Goal: Task Accomplishment & Management: Complete application form

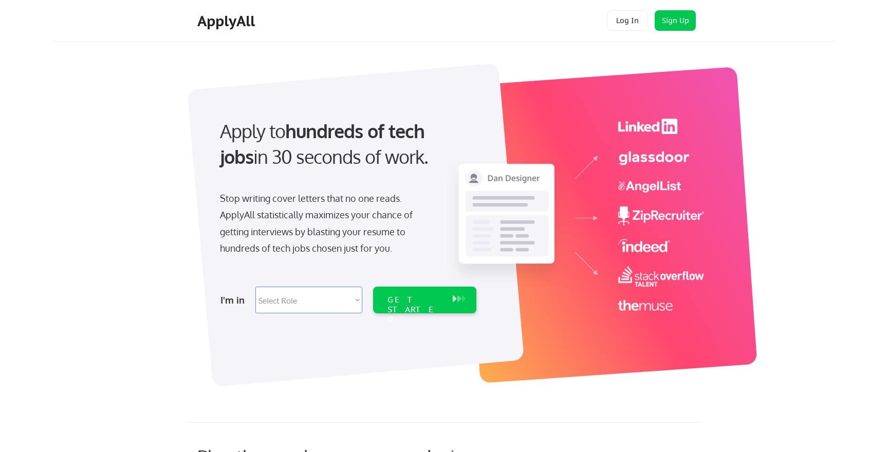
click at [330, 297] on select "Select Role Software Engineering Product Management Customer Success Sales UI/U…" at bounding box center [308, 300] width 107 height 27
select select ""design""
click at [255, 287] on select "Select Role Software Engineering Product Management Customer Success Sales UI/U…" at bounding box center [308, 300] width 107 height 27
select select ""design""
click at [437, 300] on div "GET STARTED" at bounding box center [415, 310] width 55 height 30
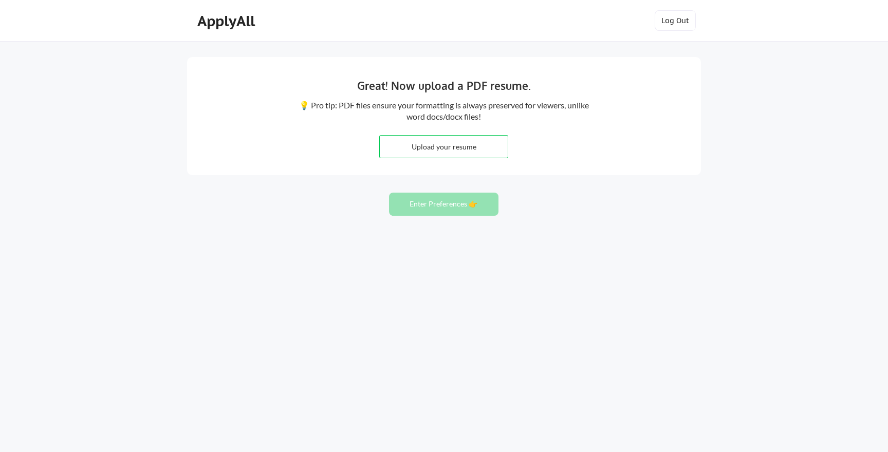
click at [450, 151] on input "file" at bounding box center [444, 147] width 128 height 22
type input "C:\fakepath\DianaReed_Resume0825.pdf"
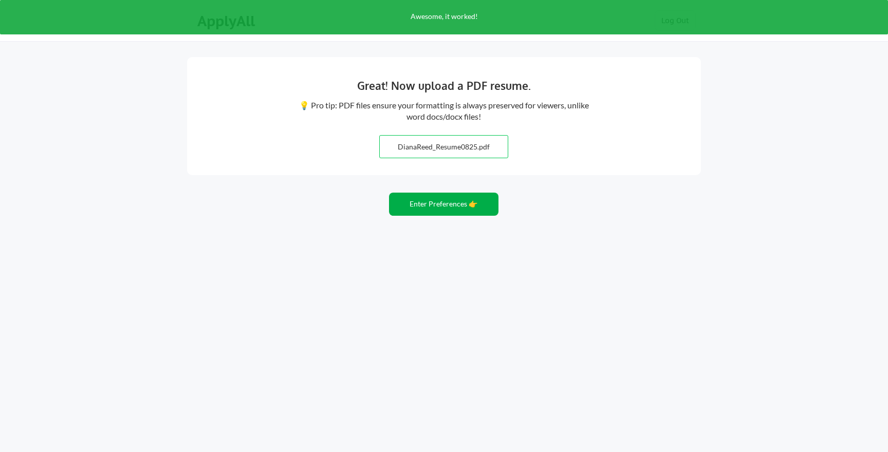
click at [448, 205] on button "Enter Preferences 👉" at bounding box center [443, 204] width 109 height 23
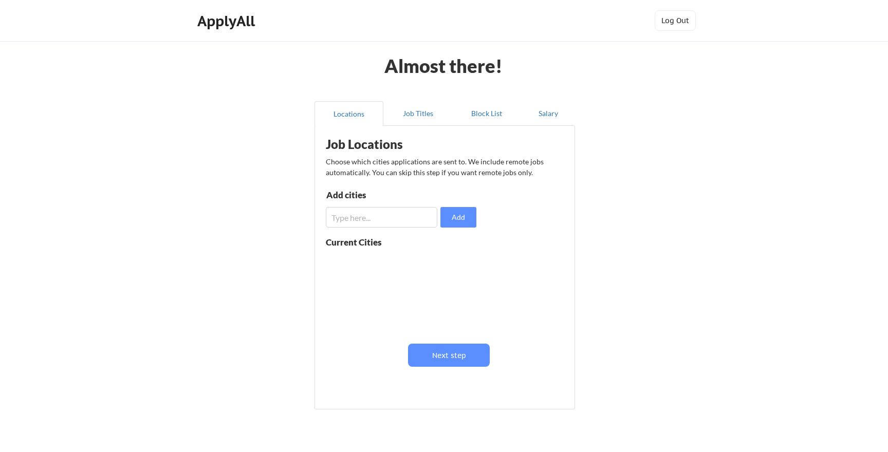
click at [417, 215] on input "input" at bounding box center [382, 217] width 112 height 21
type input "San Francisco, CA"
click at [460, 220] on button "Add" at bounding box center [459, 217] width 36 height 21
click at [380, 217] on input "input" at bounding box center [382, 217] width 112 height 21
type input "S"
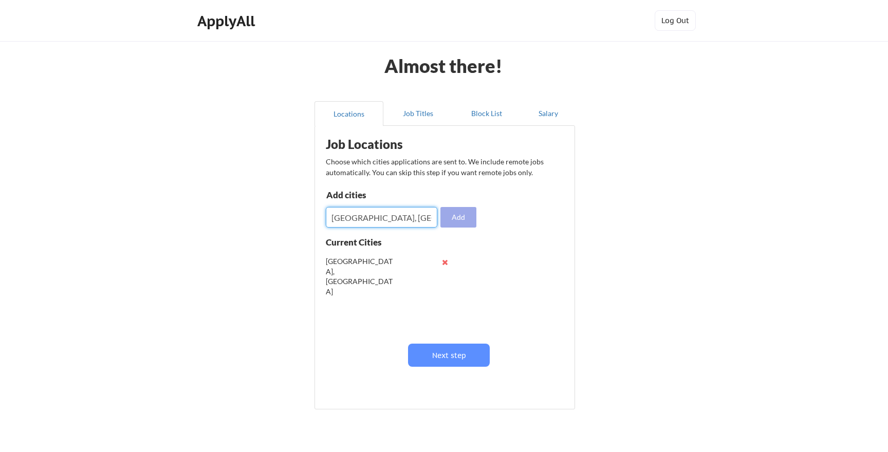
type input "Oakland, CA"
click at [453, 219] on button "Add" at bounding box center [459, 217] width 36 height 21
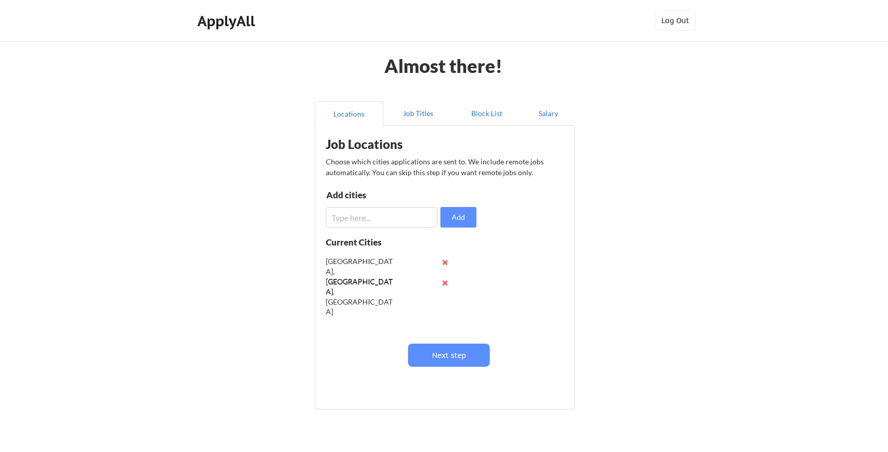
click at [371, 220] on input "input" at bounding box center [382, 217] width 112 height 21
type input "N"
type input "Berkeley, CA"
click at [460, 215] on button "Add" at bounding box center [459, 217] width 36 height 21
click at [409, 220] on input "input" at bounding box center [382, 217] width 112 height 21
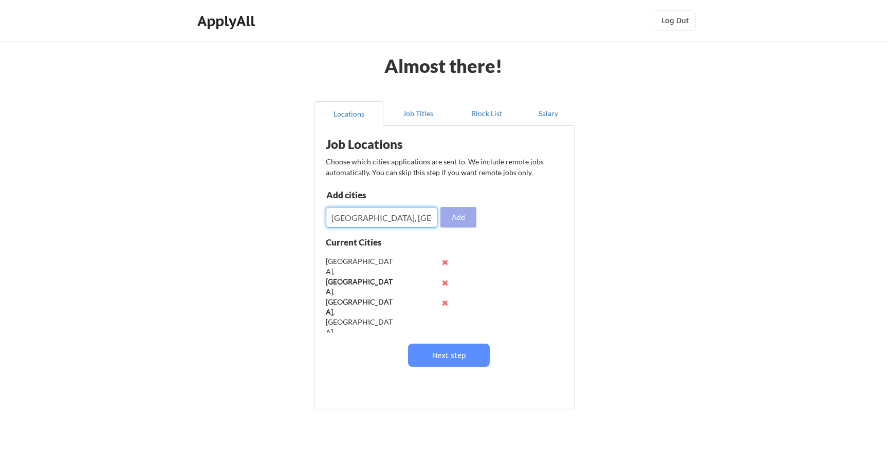
type input "San Bruno, CA"
click at [458, 228] on div "Job Locations Choose which cities applications are sent to. We include remote j…" at bounding box center [446, 264] width 253 height 266
click at [456, 212] on button "Add" at bounding box center [459, 217] width 36 height 21
click at [393, 216] on input "input" at bounding box center [382, 217] width 112 height 21
type input "San Jose, CA"
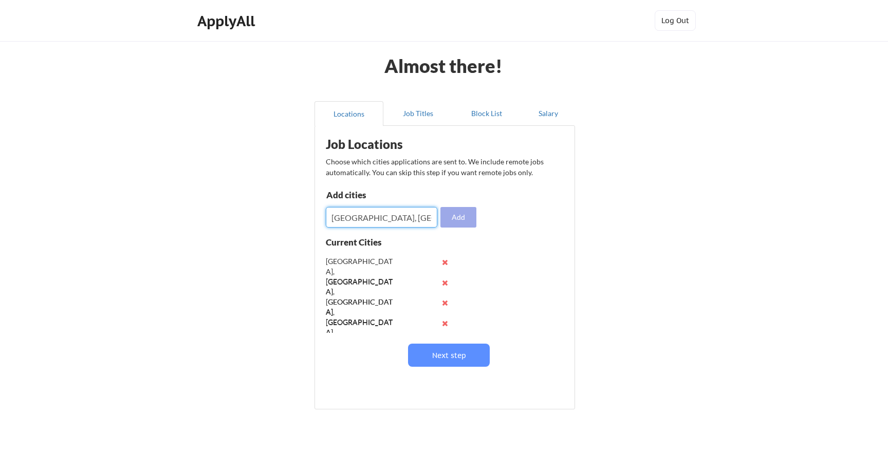
click at [466, 217] on button "Add" at bounding box center [459, 217] width 36 height 21
click at [380, 215] on input "input" at bounding box center [382, 217] width 112 height 21
type input "San Mateo, CA"
click at [456, 218] on button "Add" at bounding box center [459, 217] width 36 height 21
click at [414, 211] on input "input" at bounding box center [382, 217] width 112 height 21
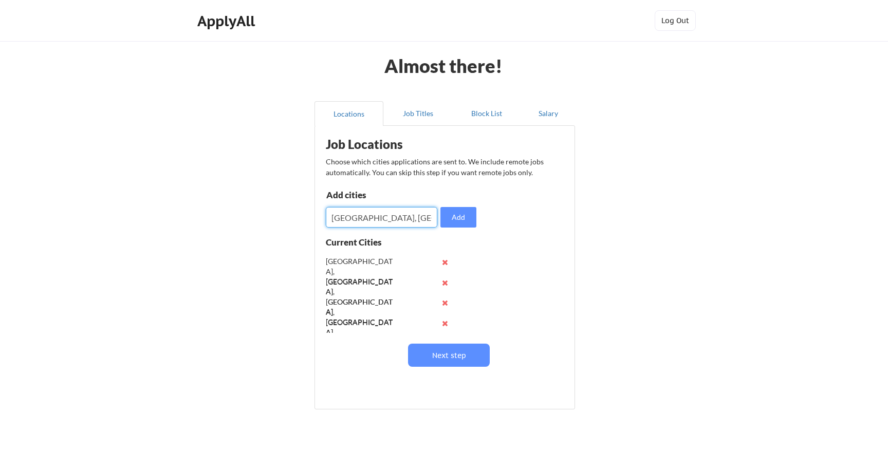
type input "[GEOGRAPHIC_DATA], [GEOGRAPHIC_DATA]"
click at [469, 222] on button "Add" at bounding box center [459, 217] width 36 height 21
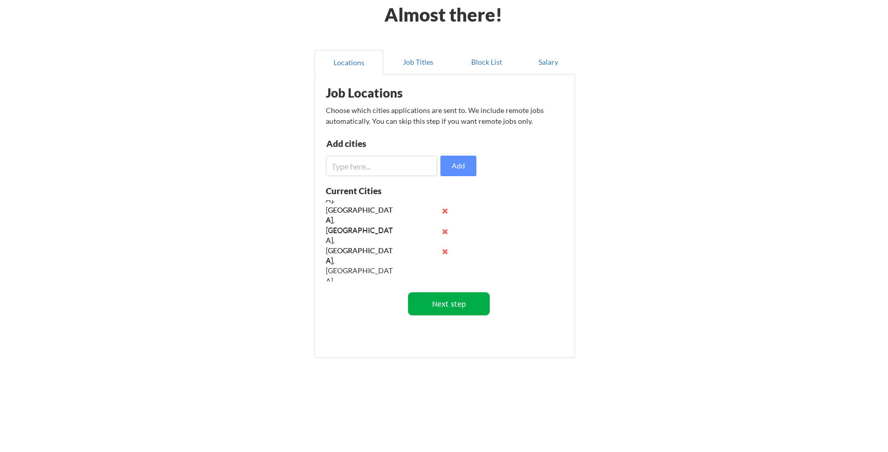
click at [450, 301] on button "Next step" at bounding box center [449, 303] width 82 height 23
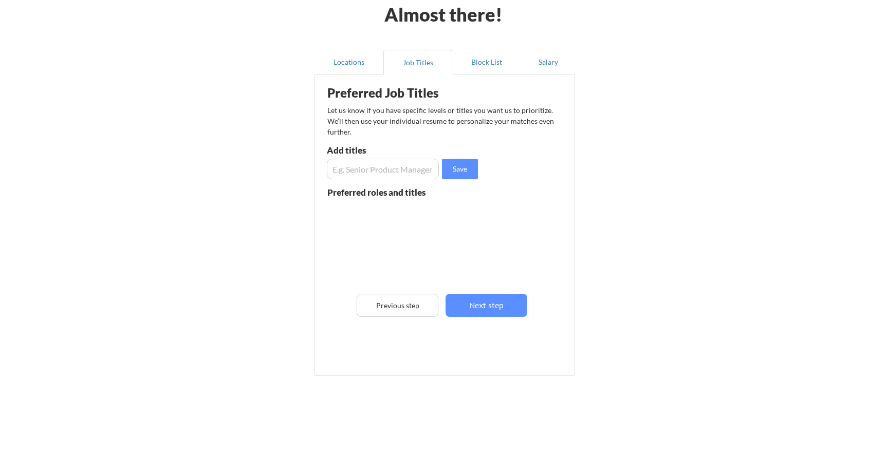
click at [395, 167] on input "input" at bounding box center [383, 169] width 112 height 21
type input "Lead Product Designer"
click at [464, 166] on button "Save" at bounding box center [460, 169] width 36 height 21
click at [401, 169] on input "input" at bounding box center [383, 169] width 112 height 21
type input "Staff Product Designer"
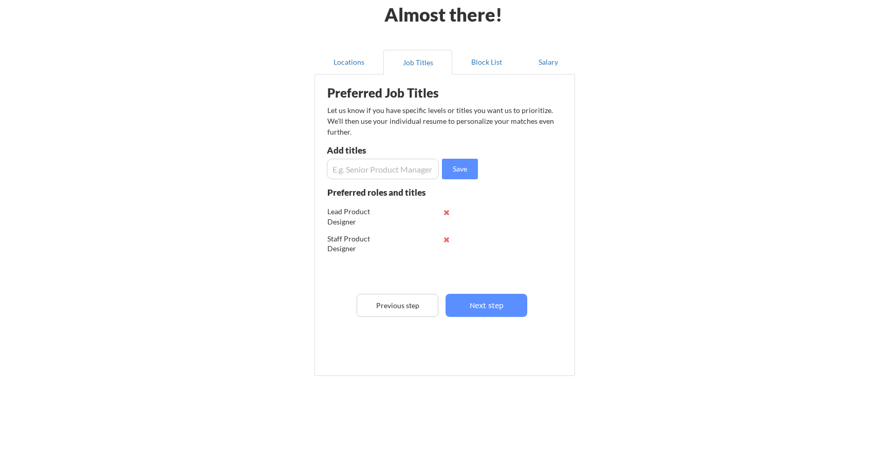
scroll to position [69, 0]
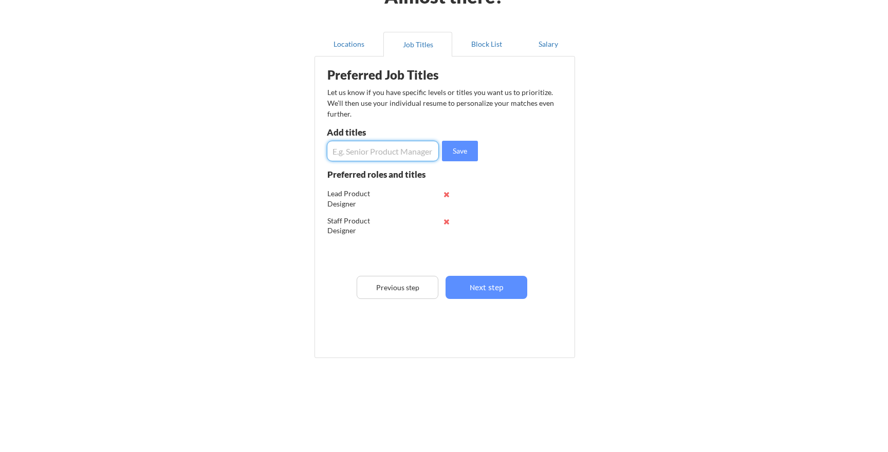
click at [382, 145] on input "input" at bounding box center [383, 151] width 112 height 21
click at [352, 150] on input "input" at bounding box center [383, 151] width 112 height 21
type input "Senior Product Design Manager"
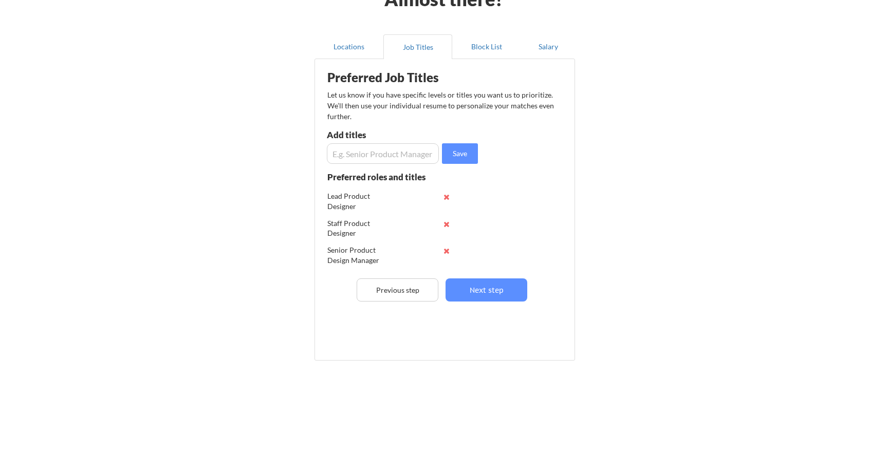
click at [363, 158] on input "input" at bounding box center [383, 153] width 112 height 21
type input "Product Design Manager"
click at [459, 155] on button "Save" at bounding box center [460, 153] width 36 height 21
click at [405, 157] on input "input" at bounding box center [383, 153] width 112 height 21
type input "Principal Product Designer"
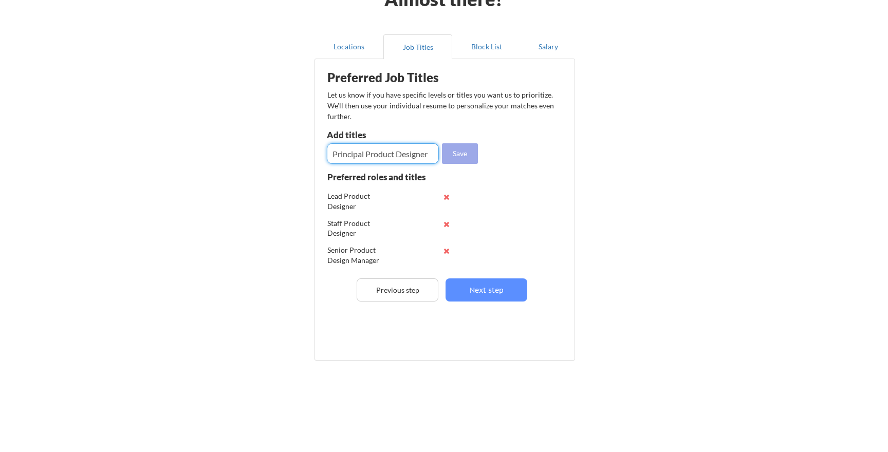
click at [464, 151] on button "Save" at bounding box center [460, 153] width 36 height 21
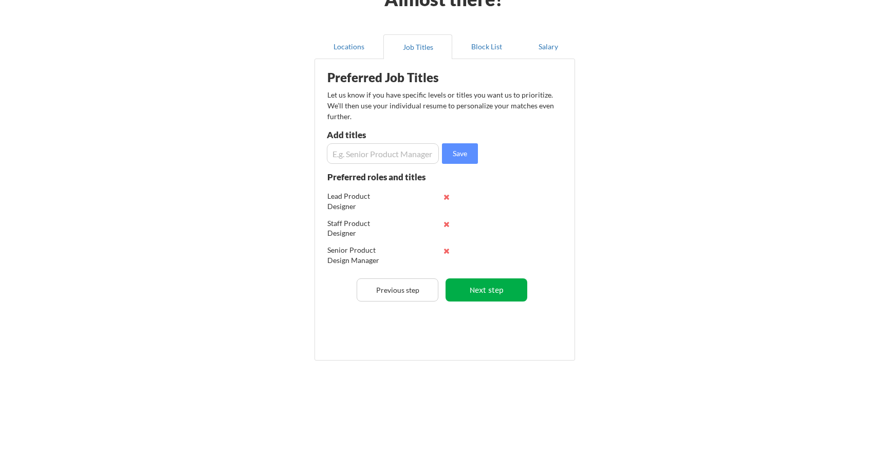
click at [502, 289] on button "Next step" at bounding box center [487, 290] width 82 height 23
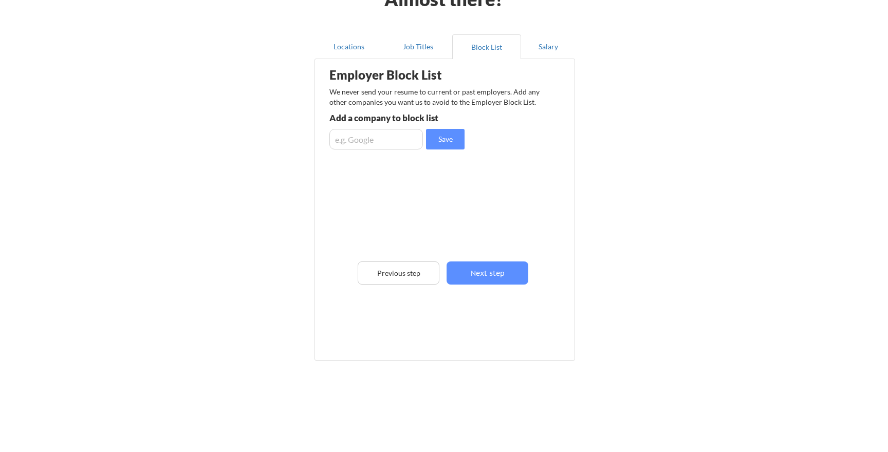
click at [502, 289] on div "Employer Block List We never send your resume to current or past employers. Add…" at bounding box center [444, 195] width 249 height 266
click at [494, 276] on button "Next step" at bounding box center [488, 273] width 82 height 23
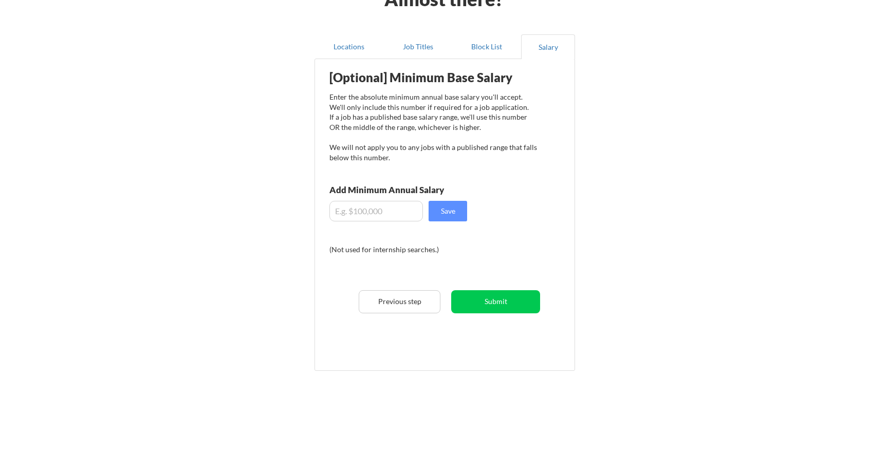
click at [369, 208] on input "input" at bounding box center [377, 211] width 94 height 21
type input "$200,000"
click at [454, 210] on button "Save" at bounding box center [448, 211] width 39 height 21
click at [502, 302] on button "Submit" at bounding box center [495, 301] width 89 height 23
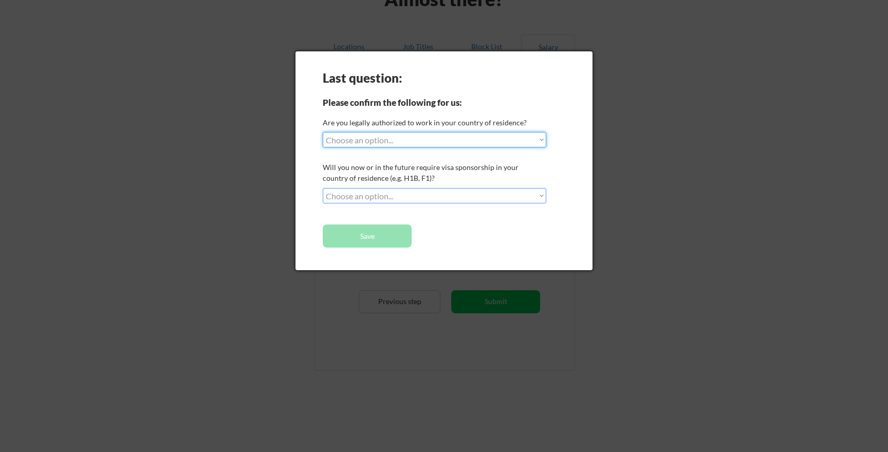
click at [497, 141] on select "Choose an option... Yes, I am a US Citizen Yes, I am a Canadian Citizen Yes, I …" at bounding box center [435, 139] width 224 height 15
select select ""yes__i_am_a_us_citizen""
click at [323, 132] on select "Choose an option... Yes, I am a US Citizen Yes, I am a Canadian Citizen Yes, I …" at bounding box center [435, 139] width 224 height 15
click at [483, 194] on select "Choose an option... No, I will not need sponsorship Yes, I will need sponsorship" at bounding box center [435, 195] width 224 height 15
select select ""no__i_will_not_need_sponsorship""
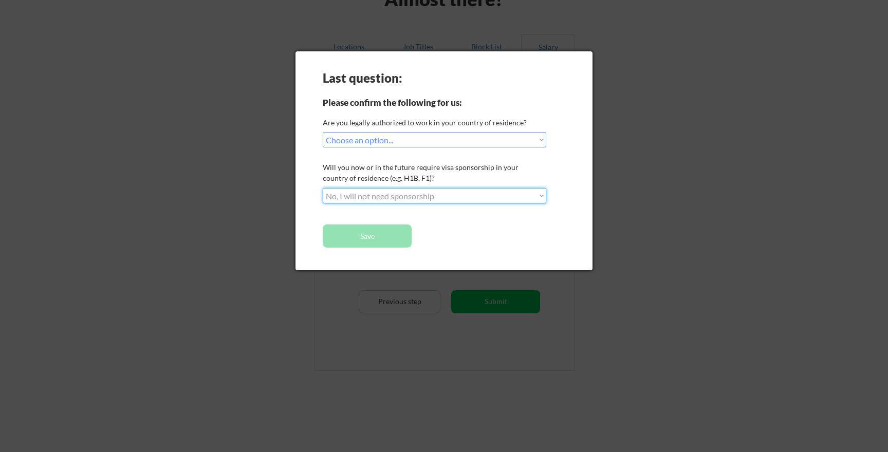
click at [323, 188] on select "Choose an option... No, I will not need sponsorship Yes, I will need sponsorship" at bounding box center [435, 195] width 224 height 15
click at [372, 236] on button "Save" at bounding box center [367, 236] width 89 height 23
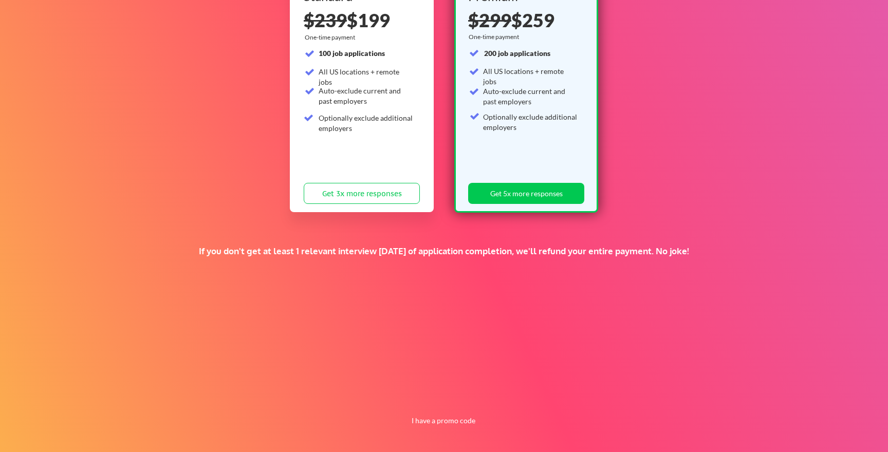
scroll to position [151, 0]
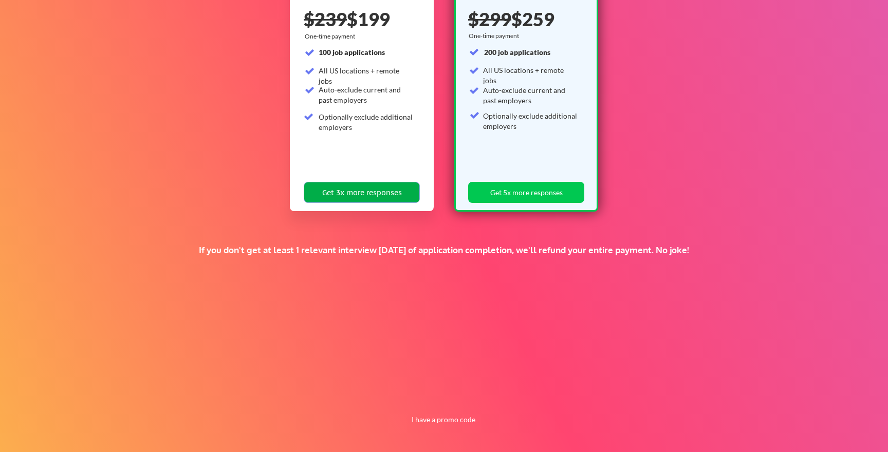
click at [401, 189] on button "Get 3x more responses" at bounding box center [362, 192] width 116 height 21
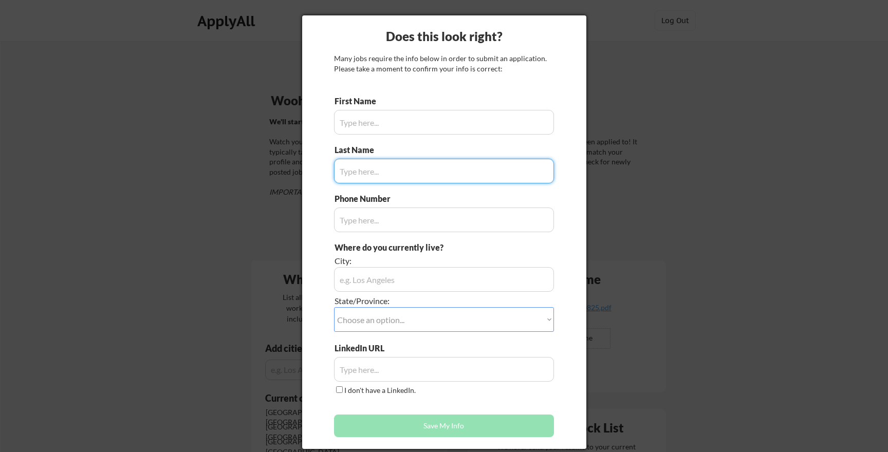
type input "Diana"
type input "415.728.2116"
type input "Reed"
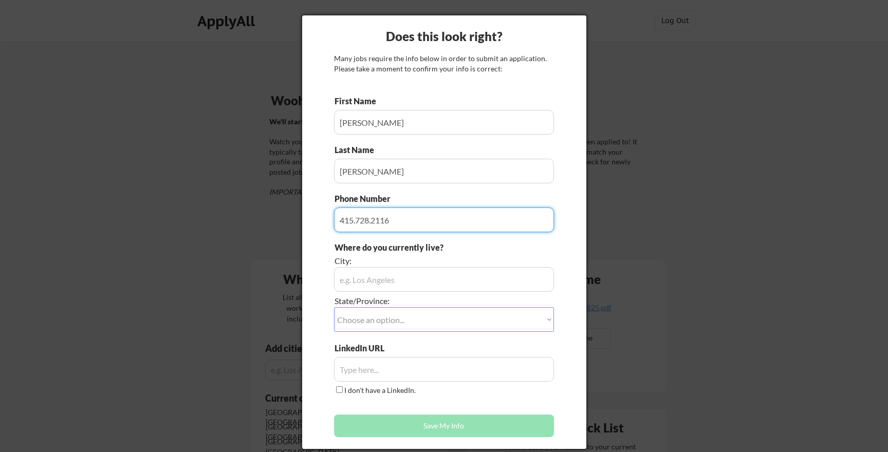
click at [470, 291] on div "Where do you currently live? City: State/Province: Choose an option... Other/No…" at bounding box center [444, 292] width 220 height 101
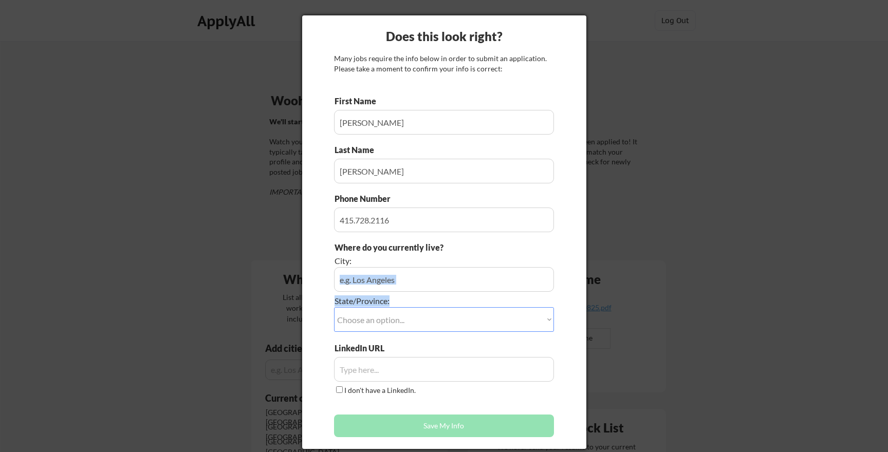
click at [468, 282] on input "input" at bounding box center [444, 279] width 220 height 25
type input "Alameda"
select select ""California""
click at [360, 375] on input "input" at bounding box center [444, 369] width 220 height 25
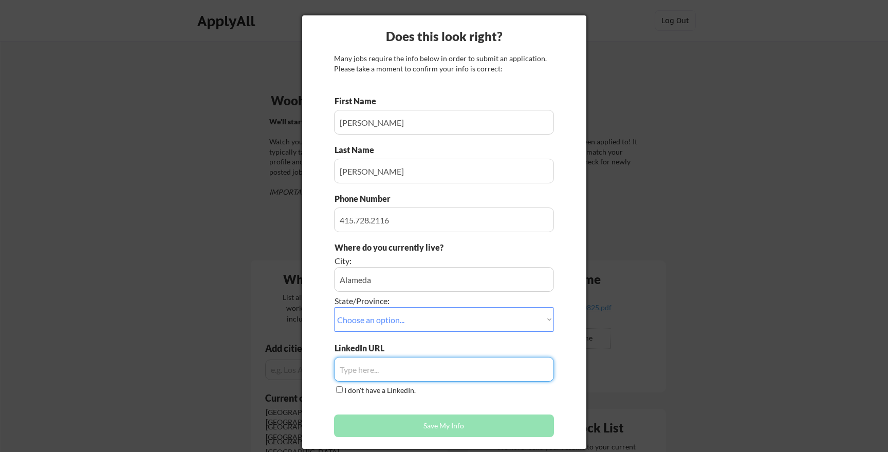
paste input "https://www.linkedin.com/in/dianamreed/"
type input "https://www.linkedin.com/in/dianamreed/"
click at [451, 403] on div "First Name Last Name Phone Number Where do you currently live? City: State/Prov…" at bounding box center [444, 269] width 220 height 347
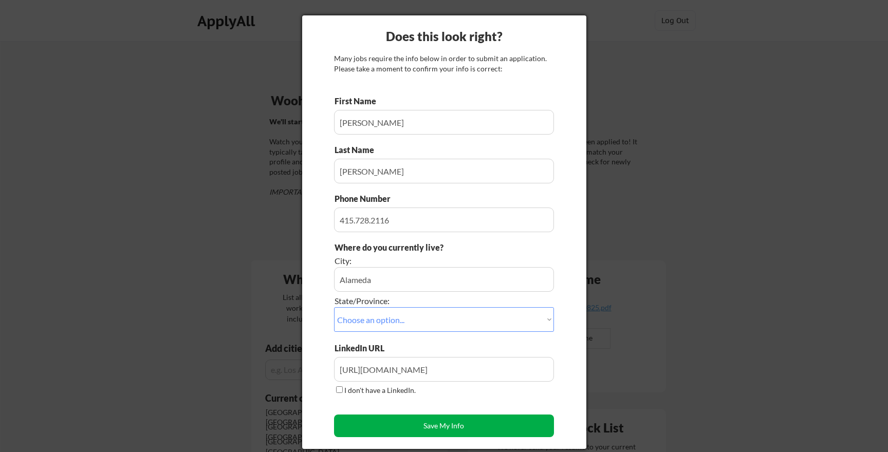
click at [453, 418] on button "Save My Info" at bounding box center [444, 426] width 220 height 23
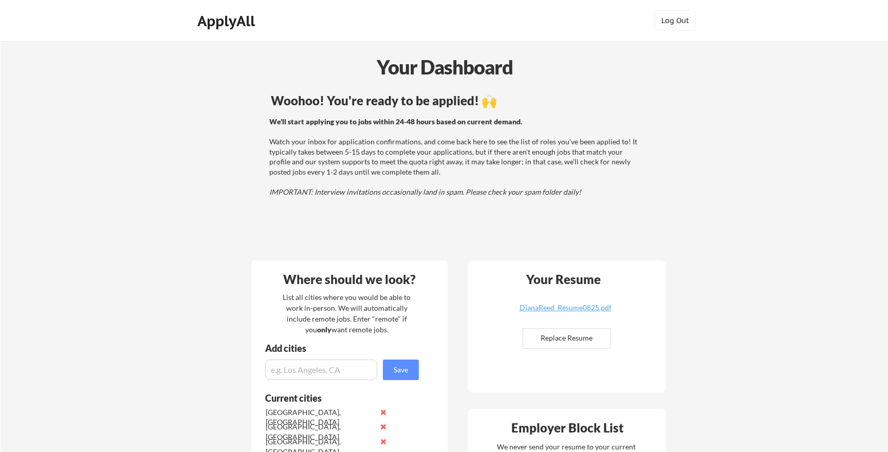
click at [552, 233] on div "Woohoo! You're ready to be applied! 🙌 We'll start applying you to jobs within 2…" at bounding box center [456, 171] width 415 height 164
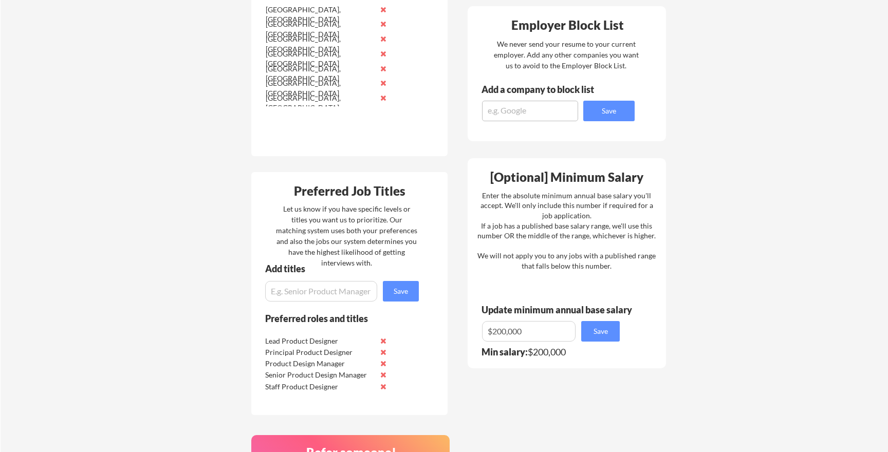
scroll to position [409, 0]
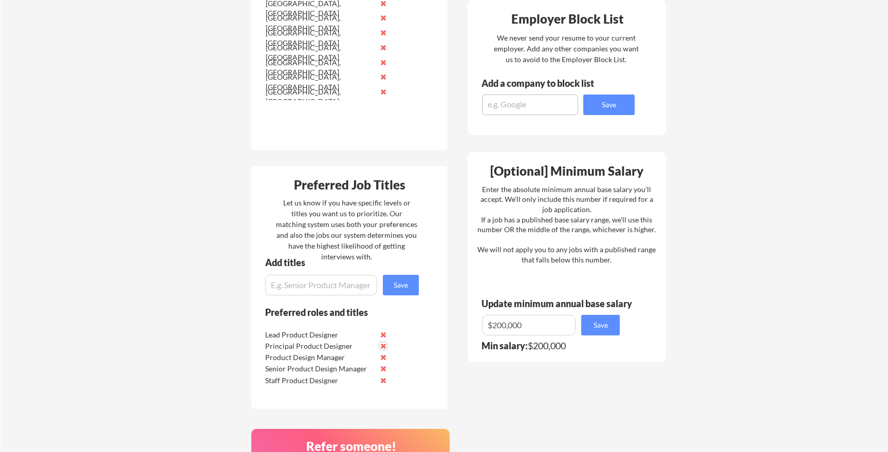
click at [383, 348] on button at bounding box center [383, 346] width 8 height 8
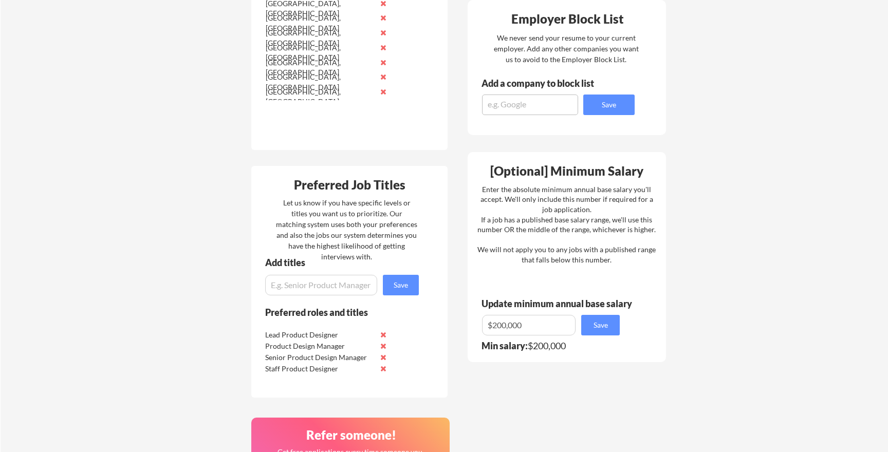
click at [382, 331] on button at bounding box center [383, 335] width 8 height 8
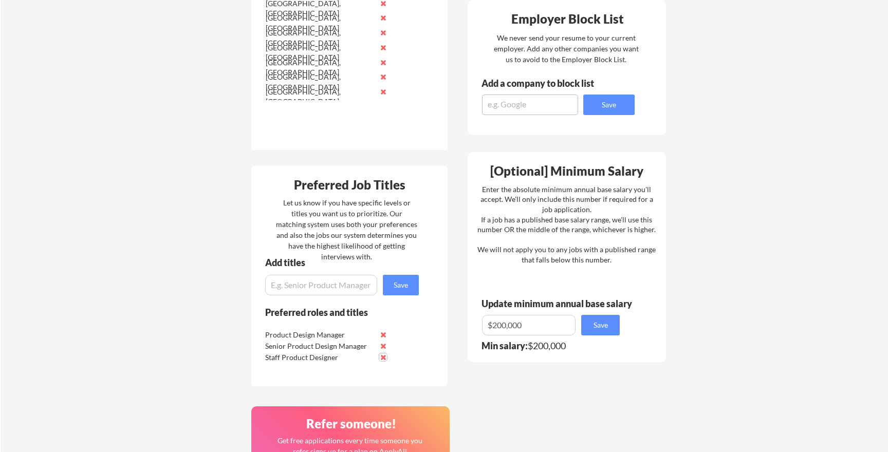
click at [385, 356] on button at bounding box center [383, 358] width 8 height 8
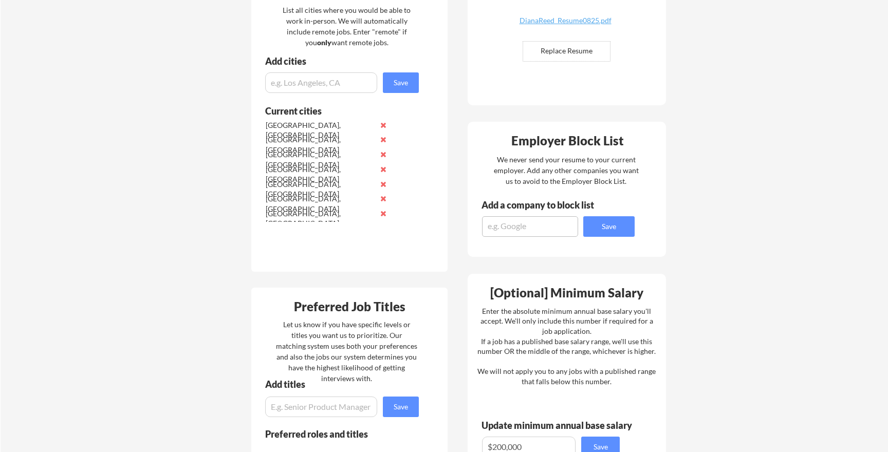
scroll to position [0, 0]
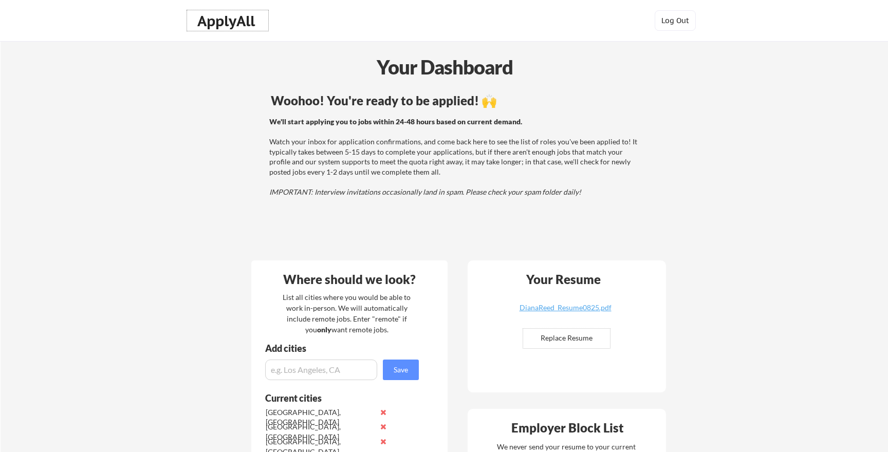
click at [241, 22] on div "ApplyAll" at bounding box center [227, 20] width 61 height 17
click at [237, 21] on div "ApplyAll" at bounding box center [227, 20] width 61 height 17
click at [248, 21] on div "ApplyAll" at bounding box center [227, 20] width 61 height 17
click at [239, 25] on div "ApplyAll" at bounding box center [227, 20] width 61 height 17
click at [679, 21] on button "Log Out" at bounding box center [675, 20] width 41 height 21
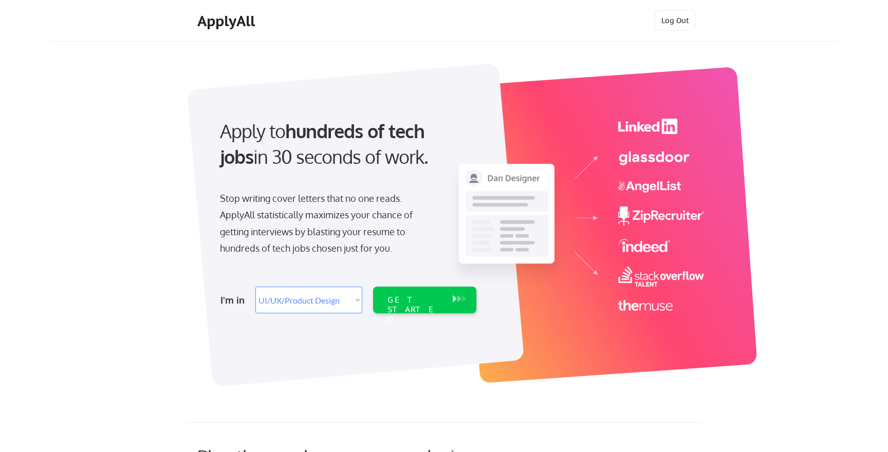
select select ""design""
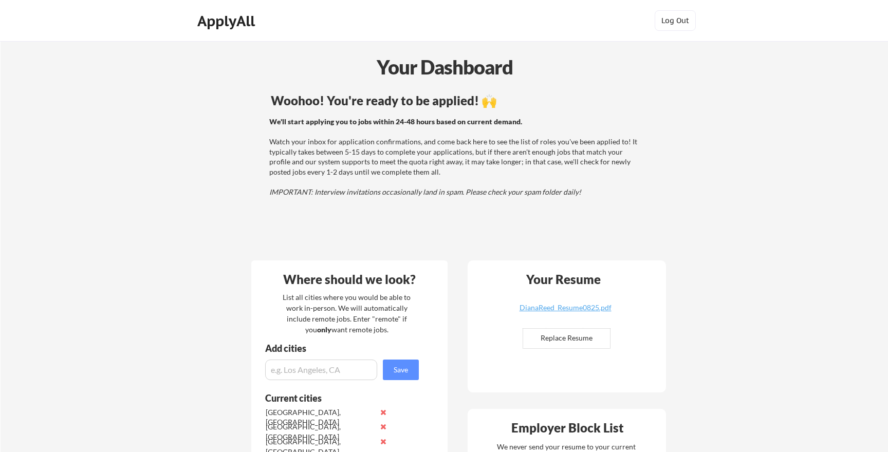
scroll to position [9, 0]
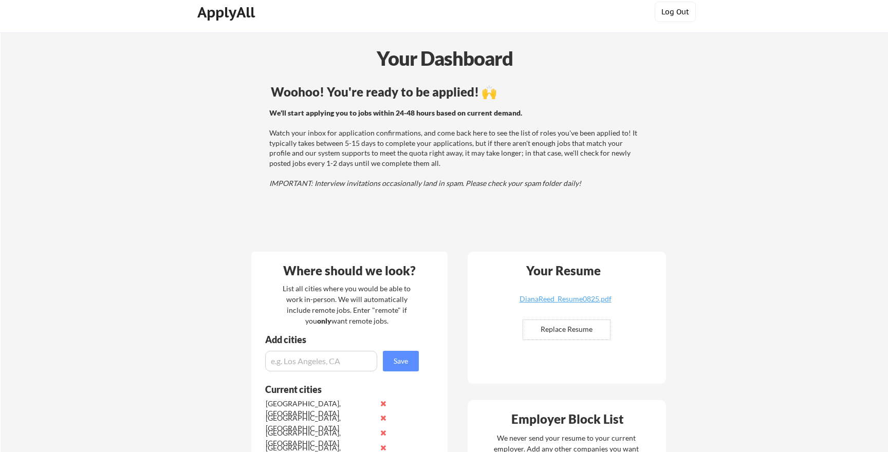
click at [686, 12] on button "Log Out" at bounding box center [675, 12] width 41 height 21
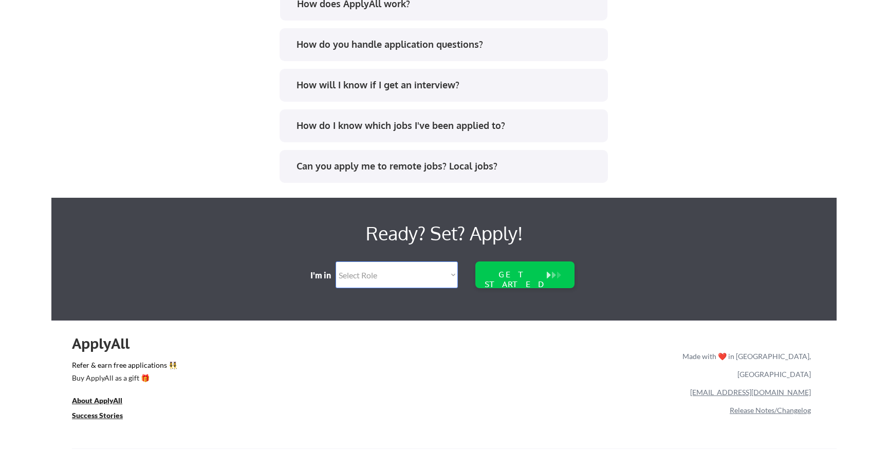
scroll to position [2118, 0]
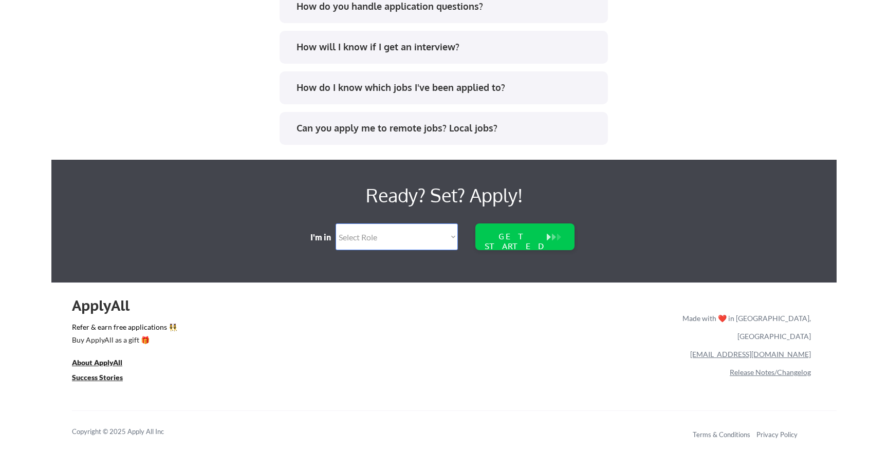
click at [747, 317] on div "Made with ❤️ in [GEOGRAPHIC_DATA], [GEOGRAPHIC_DATA]" at bounding box center [745, 327] width 133 height 36
click at [94, 363] on u "About ApplyAll" at bounding box center [97, 362] width 50 height 9
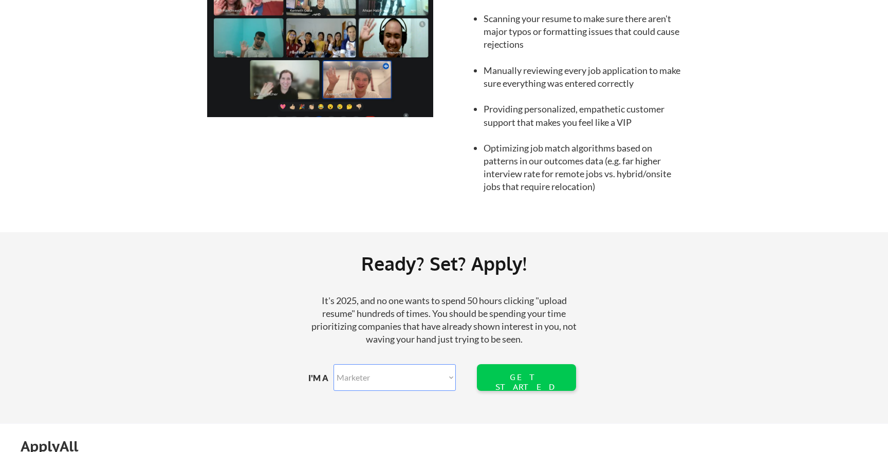
scroll to position [1147, 0]
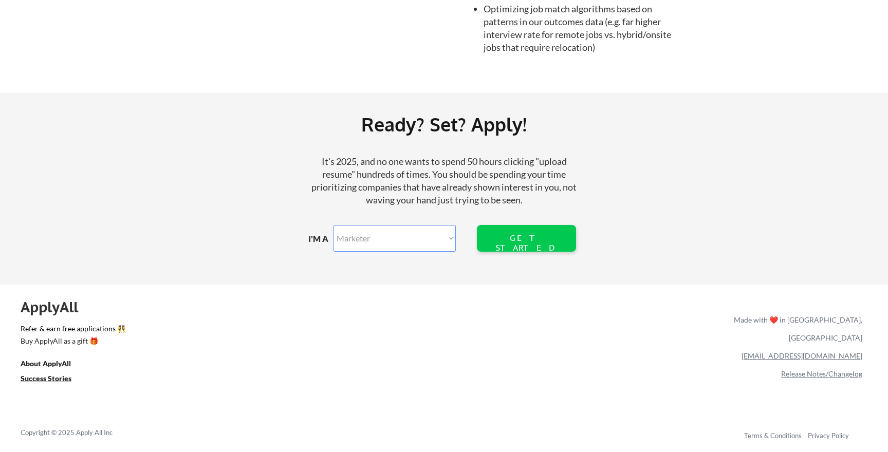
click at [426, 249] on select "Marketer Software Engineering Product Management Customer Success Sales UI/UX/P…" at bounding box center [395, 238] width 122 height 27
select select ""design""
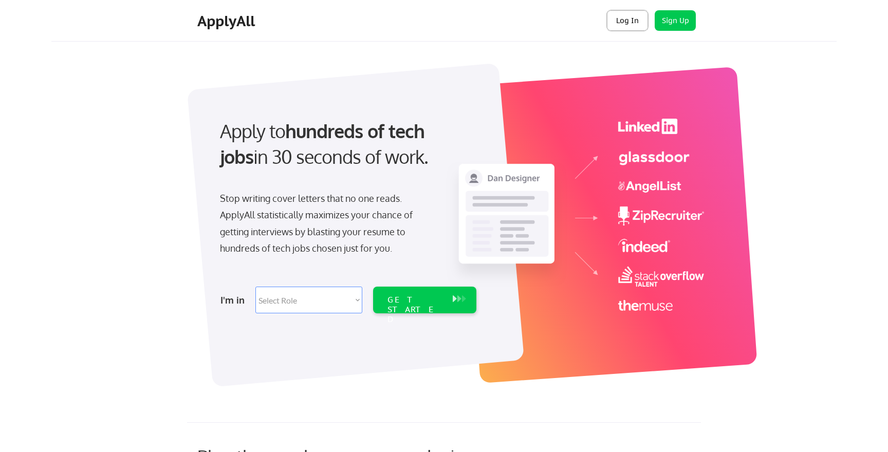
click at [638, 20] on button "Log In" at bounding box center [627, 20] width 41 height 21
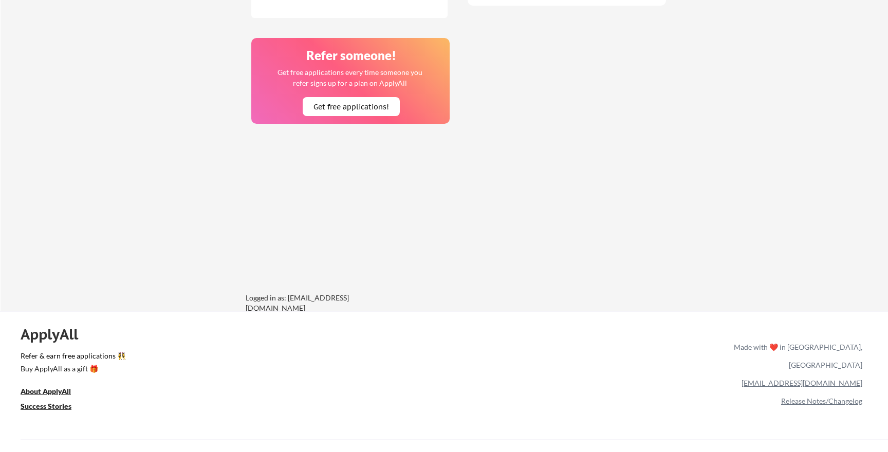
scroll to position [790, 0]
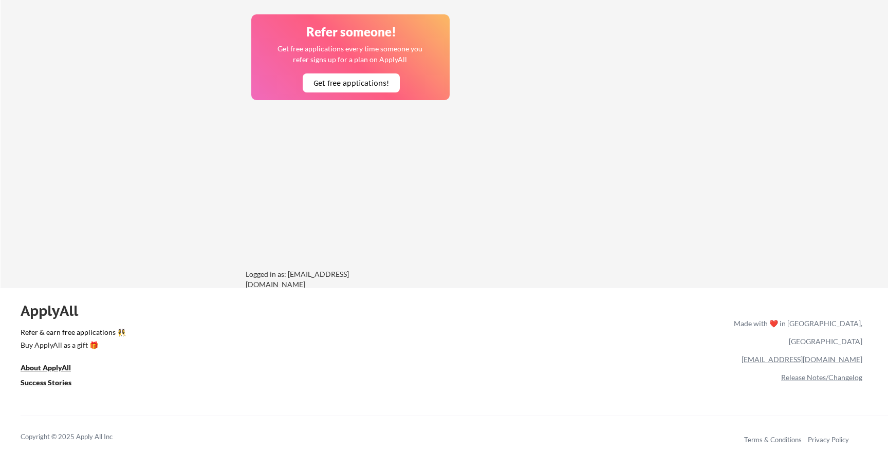
click at [337, 277] on div "Logged in as: [EMAIL_ADDRESS][DOMAIN_NAME]" at bounding box center [323, 279] width 154 height 20
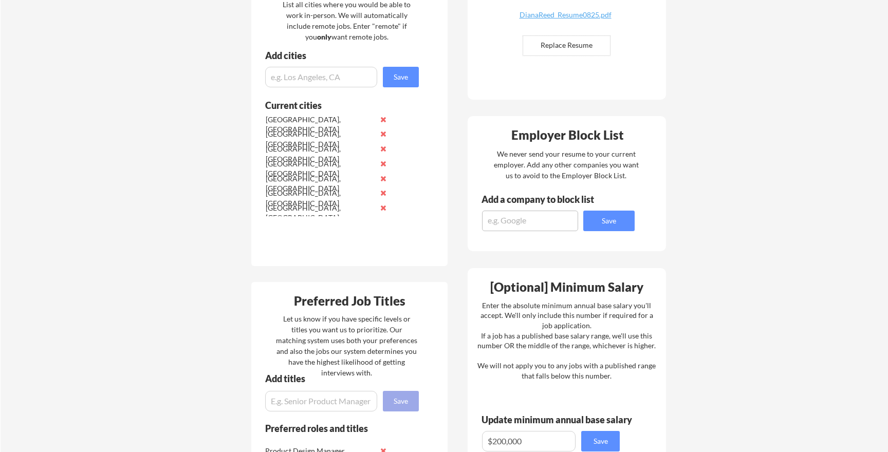
scroll to position [116, 0]
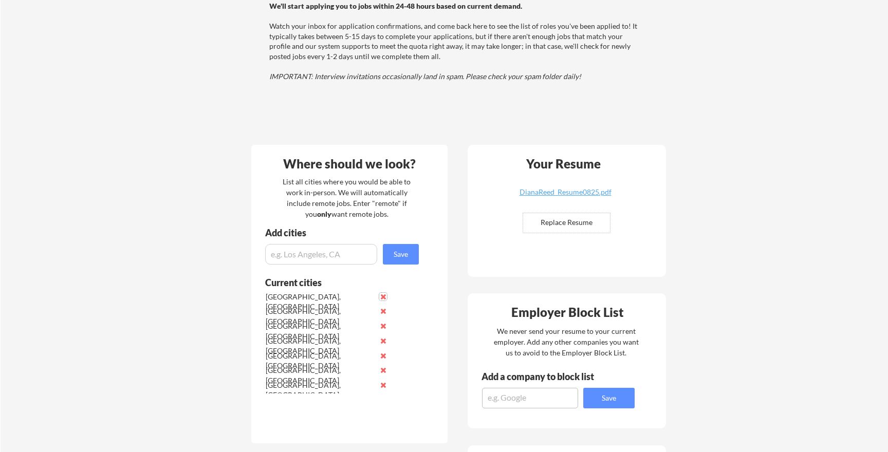
click at [385, 296] on button at bounding box center [383, 297] width 8 height 8
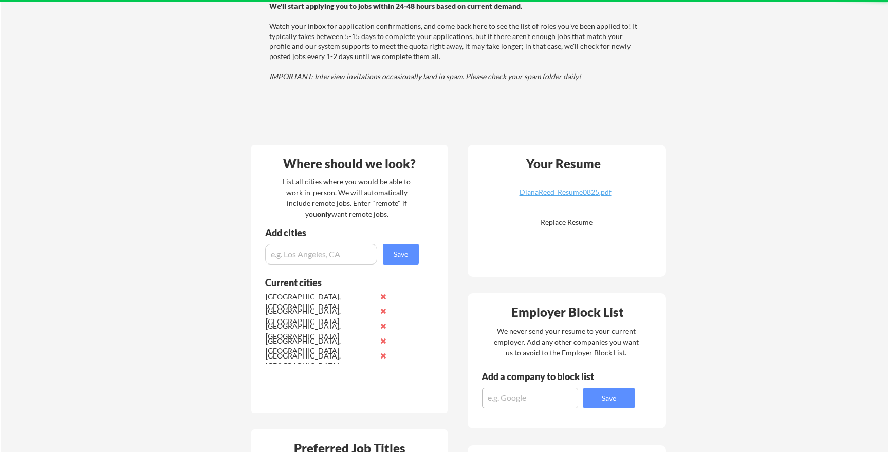
click at [385, 296] on button at bounding box center [383, 297] width 8 height 8
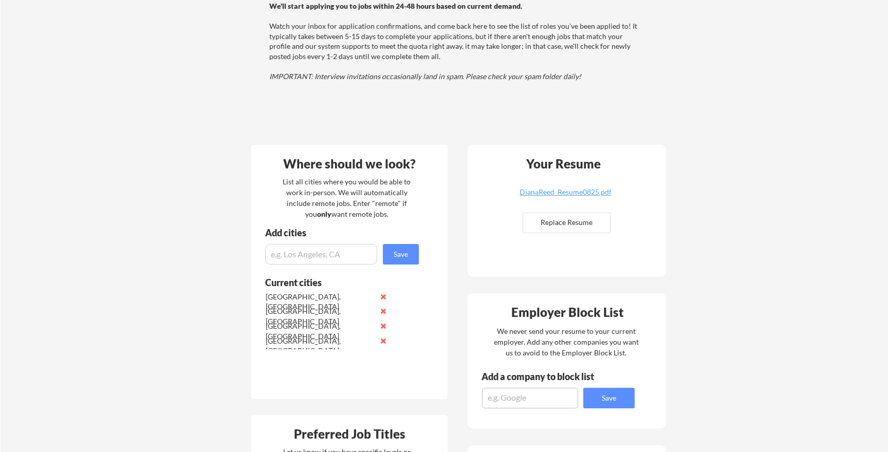
click at [385, 296] on button at bounding box center [383, 297] width 8 height 8
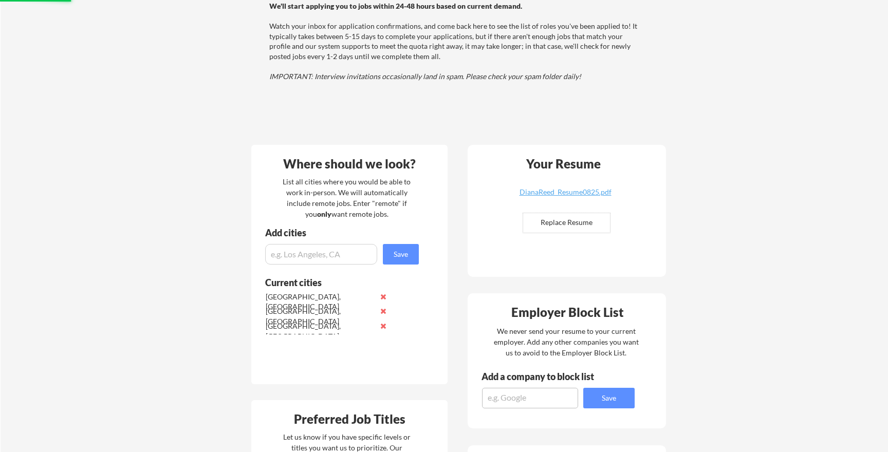
click at [385, 296] on button at bounding box center [383, 297] width 8 height 8
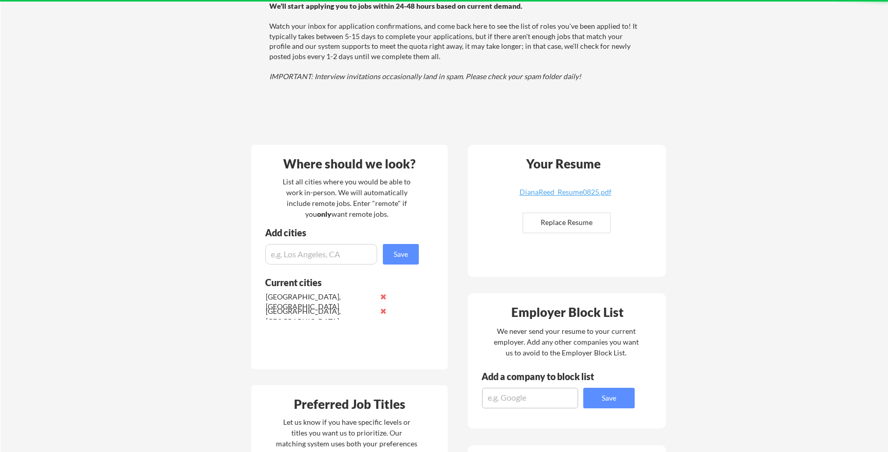
click at [385, 296] on button at bounding box center [383, 297] width 8 height 8
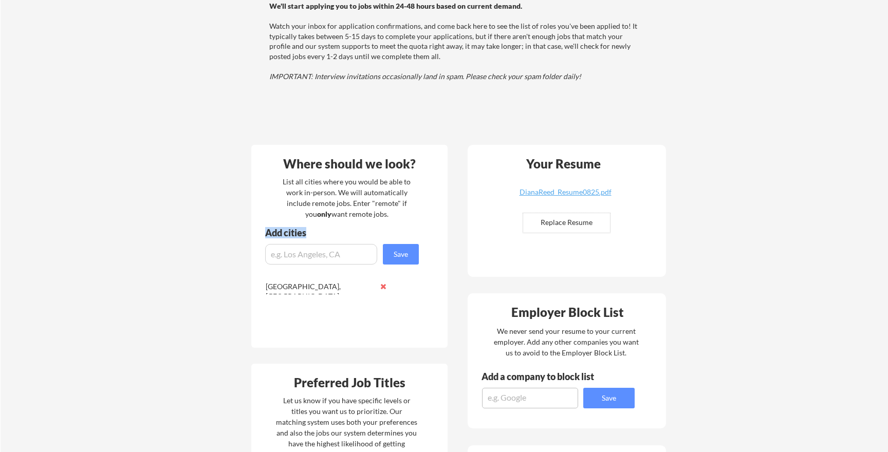
click at [385, 296] on div "Where should we look? List all cities where you would be able to work in-person…" at bounding box center [349, 246] width 196 height 203
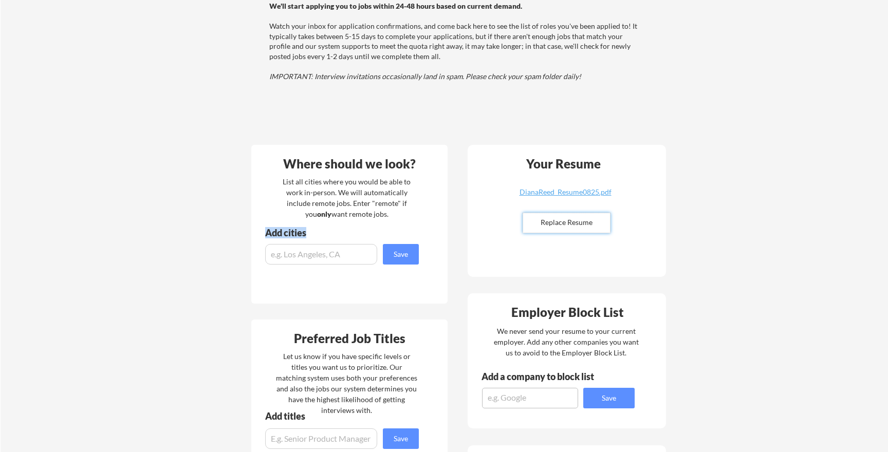
click at [586, 218] on input "file" at bounding box center [566, 223] width 87 height 20
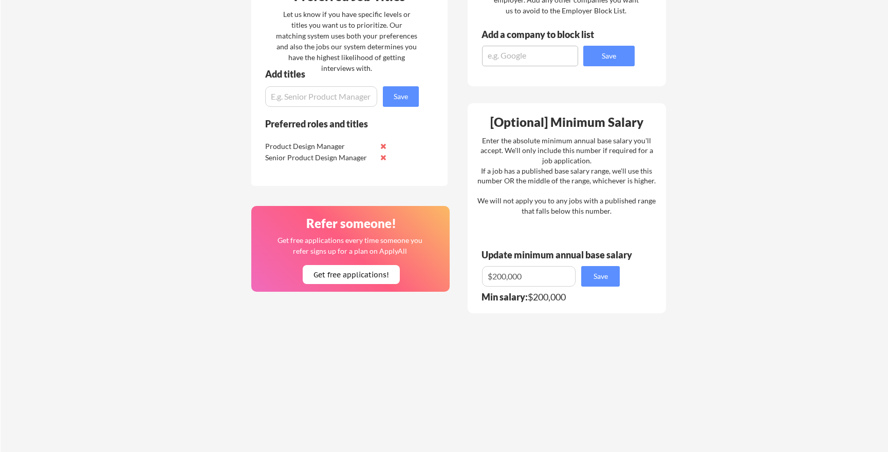
scroll to position [457, 0]
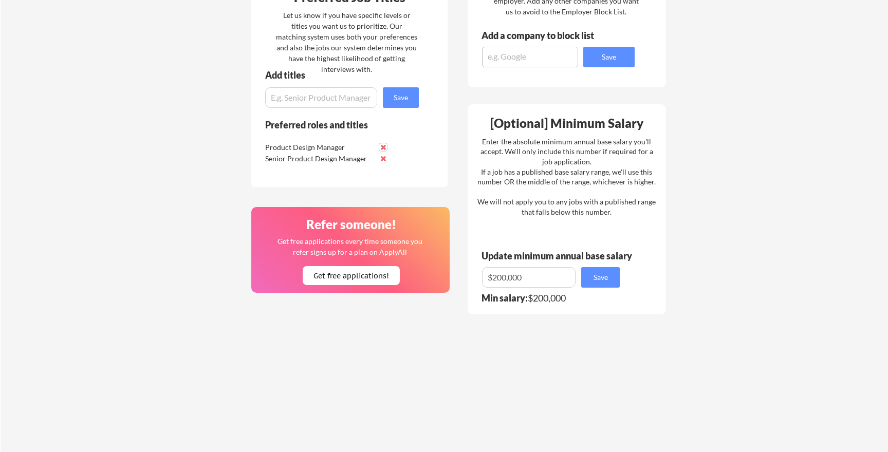
click at [383, 150] on button at bounding box center [383, 147] width 8 height 8
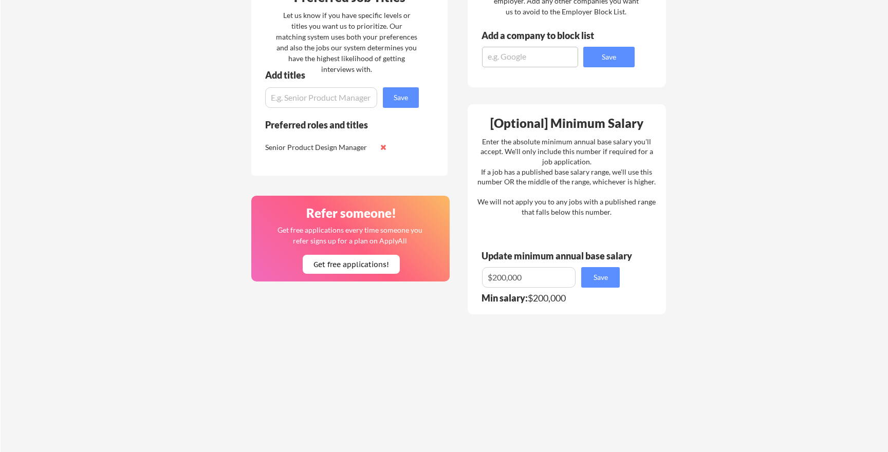
click at [383, 151] on div "Senior Product Design Manager" at bounding box center [328, 146] width 130 height 11
click at [383, 150] on button at bounding box center [383, 147] width 8 height 8
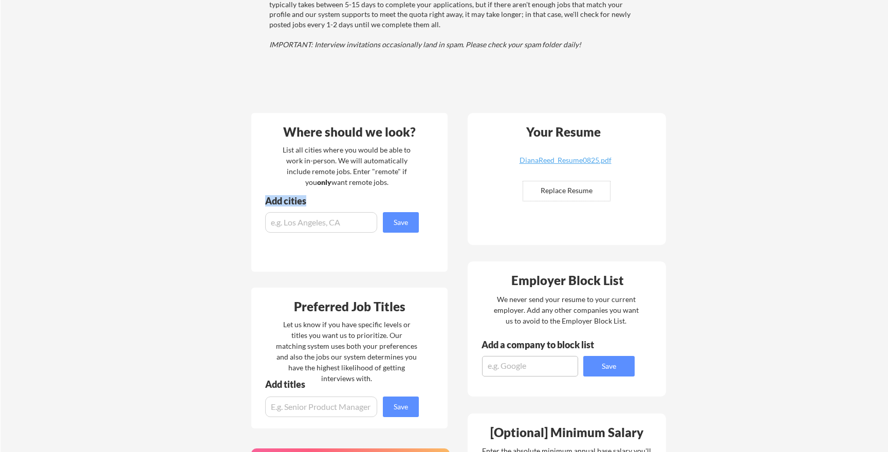
scroll to position [146, 0]
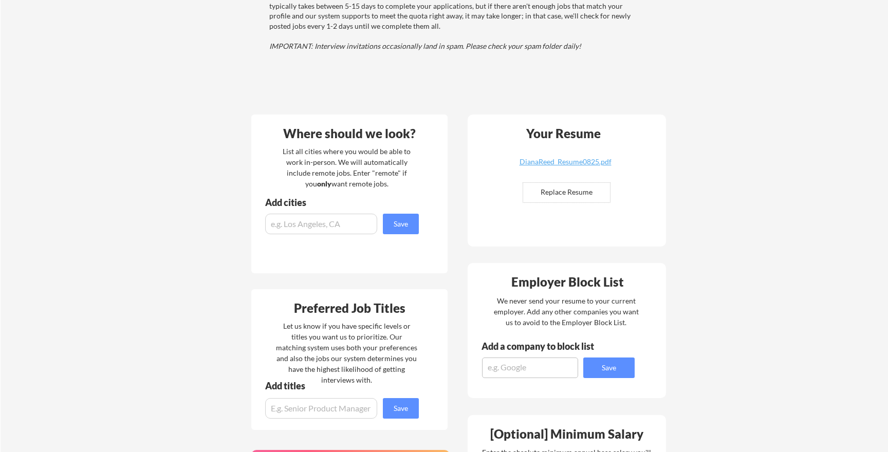
click at [282, 266] on div "Where should we look? List all cities where you would be able to work in-person…" at bounding box center [349, 194] width 196 height 159
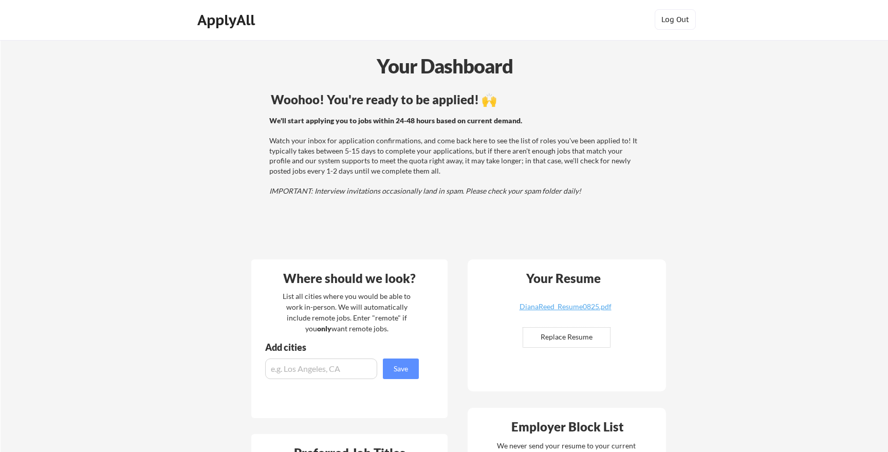
scroll to position [0, 0]
click at [237, 20] on div "ApplyAll" at bounding box center [227, 20] width 61 height 17
